Goal: Task Accomplishment & Management: Manage account settings

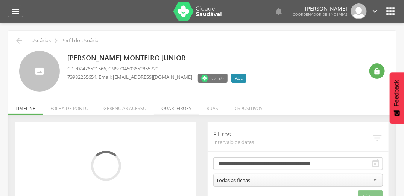
click at [176, 110] on li "Quarteirões" at bounding box center [176, 106] width 45 height 18
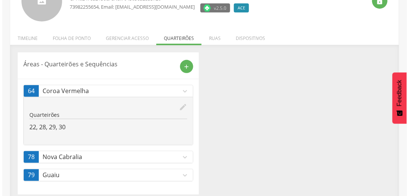
scroll to position [75, 0]
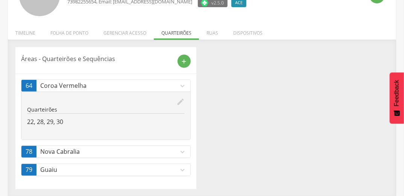
click at [186, 149] on icon "expand_more" at bounding box center [182, 152] width 8 height 8
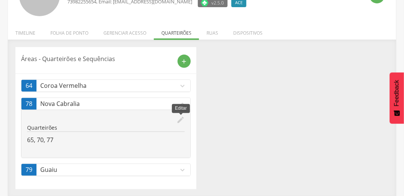
click at [179, 116] on icon "edit" at bounding box center [181, 120] width 8 height 8
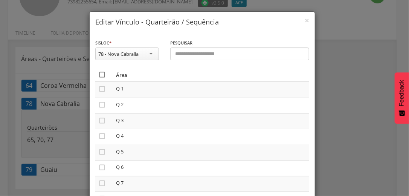
click at [101, 71] on icon "" at bounding box center [102, 75] width 8 height 8
click at [98, 73] on icon "" at bounding box center [102, 75] width 8 height 8
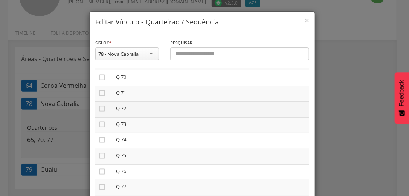
scroll to position [64, 0]
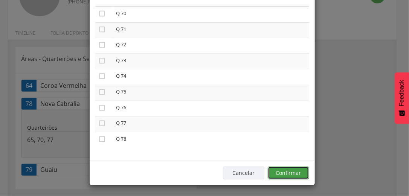
click at [294, 170] on button "Confirmar" at bounding box center [288, 172] width 41 height 13
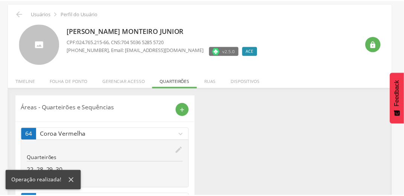
scroll to position [58, 0]
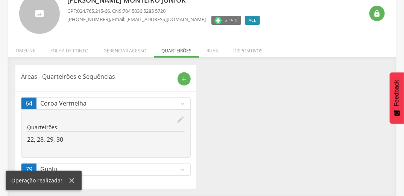
click at [181, 168] on icon "expand_more" at bounding box center [182, 169] width 8 height 8
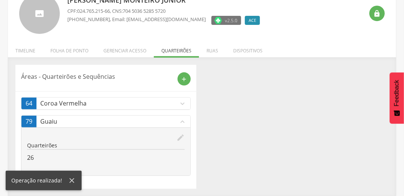
click at [180, 135] on icon "edit" at bounding box center [181, 137] width 8 height 8
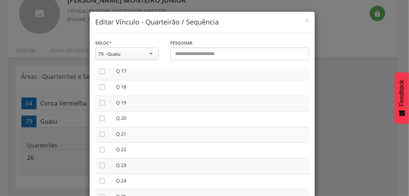
scroll to position [361, 0]
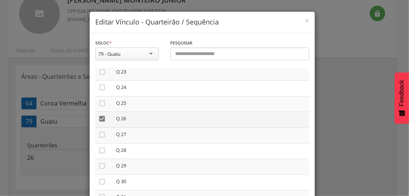
click at [98, 119] on icon "" at bounding box center [102, 119] width 8 height 8
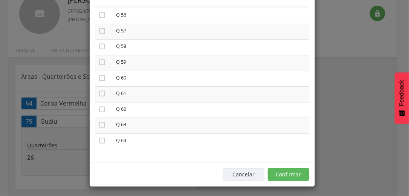
scroll to position [64, 0]
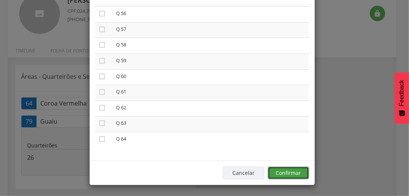
click at [298, 173] on button "Confirmar" at bounding box center [288, 172] width 41 height 13
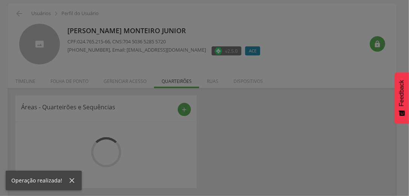
scroll to position [40, 0]
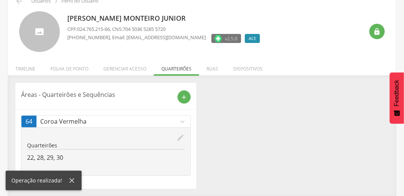
click at [182, 135] on icon "edit" at bounding box center [181, 137] width 8 height 8
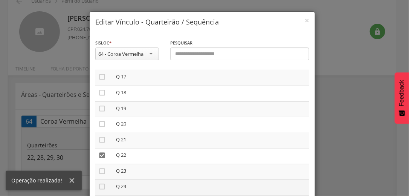
scroll to position [301, 0]
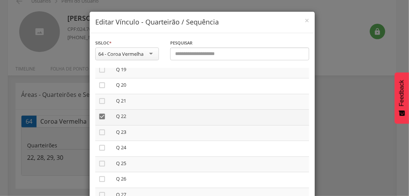
click at [99, 116] on icon "" at bounding box center [102, 117] width 8 height 8
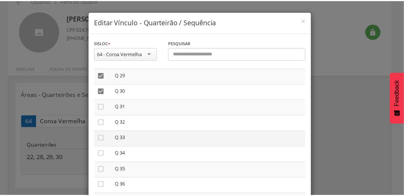
scroll to position [422, 0]
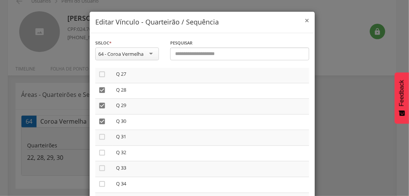
click at [304, 21] on span "×" at bounding box center [306, 20] width 5 height 11
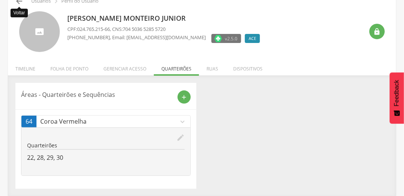
click at [21, 2] on icon "" at bounding box center [19, 1] width 9 height 9
